Goal: Task Accomplishment & Management: Use online tool/utility

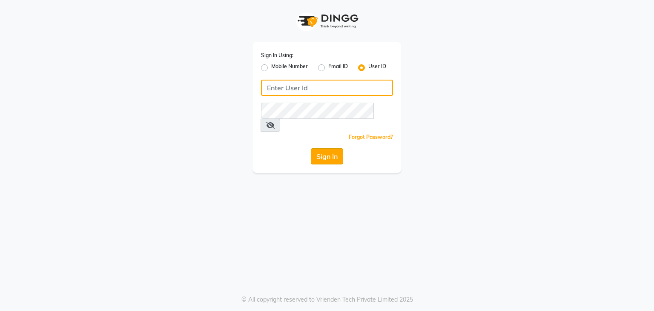
type input "e3591-01"
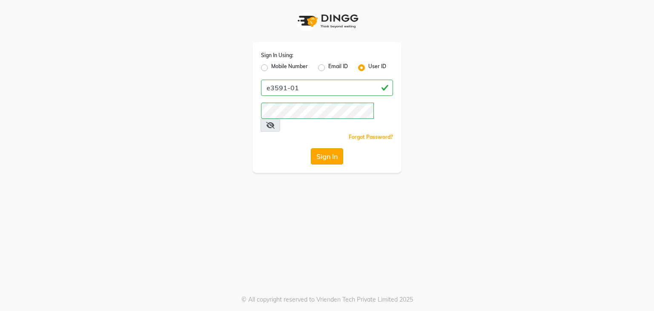
click at [332, 148] on button "Sign In" at bounding box center [327, 156] width 32 height 16
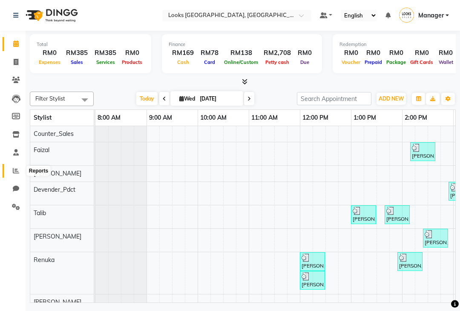
click at [16, 173] on icon at bounding box center [16, 170] width 6 height 6
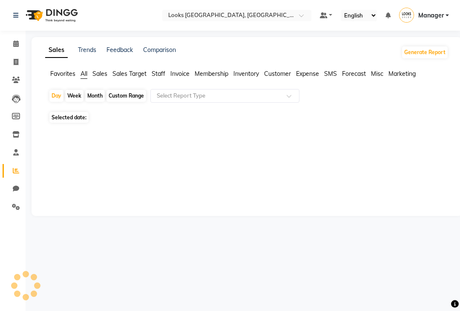
click at [16, 173] on icon at bounding box center [16, 170] width 6 height 6
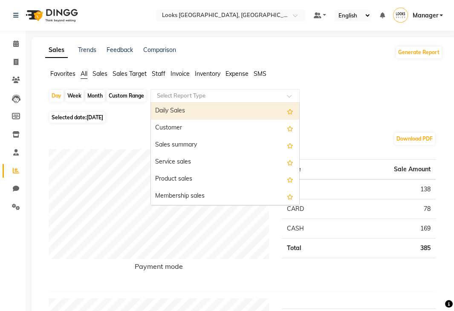
click at [169, 94] on input "text" at bounding box center [216, 96] width 123 height 9
click at [172, 109] on div "Daily Sales" at bounding box center [225, 111] width 148 height 17
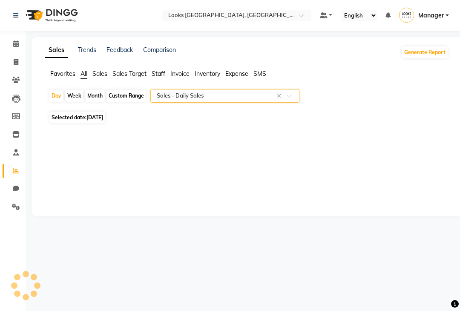
select select "full_report"
select select "csv"
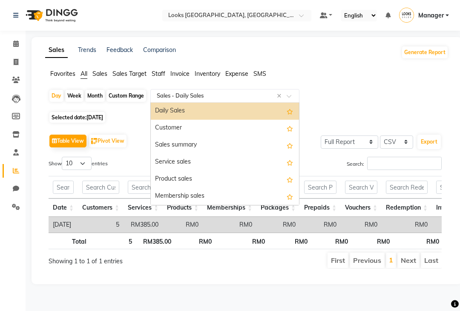
click at [195, 98] on input "text" at bounding box center [216, 96] width 123 height 9
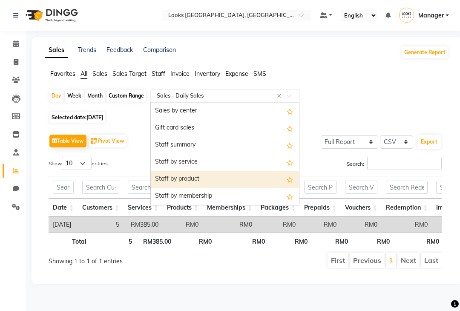
scroll to position [153, 0]
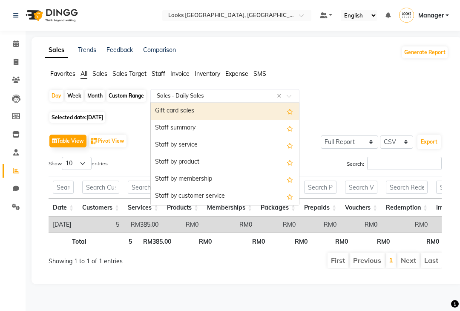
click at [326, 62] on div "Sales Trends Feedback Comparison Generate Report Favorites All Sales Sales Targ…" at bounding box center [247, 160] width 431 height 247
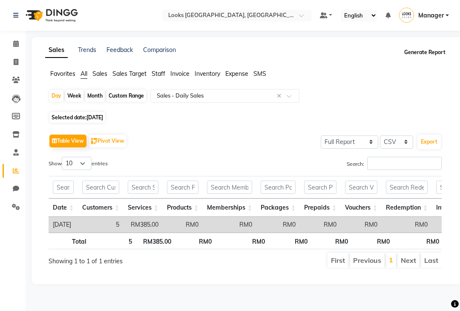
click at [409, 53] on button "Generate Report" at bounding box center [425, 52] width 46 height 12
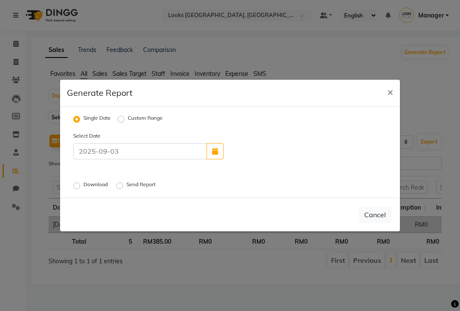
click at [83, 186] on label "Download" at bounding box center [96, 186] width 26 height 10
click at [78, 186] on input "Download" at bounding box center [78, 186] width 6 height 6
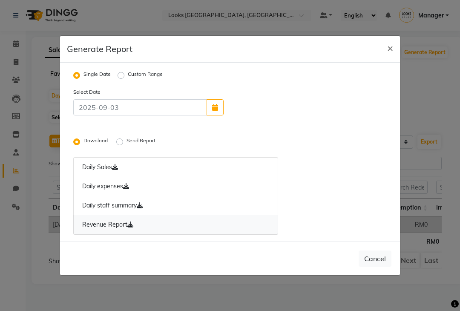
click at [89, 221] on link "Revenue Report" at bounding box center [175, 225] width 205 height 20
click at [388, 46] on span "×" at bounding box center [390, 47] width 6 height 13
radio input "false"
